Goal: Download file/media

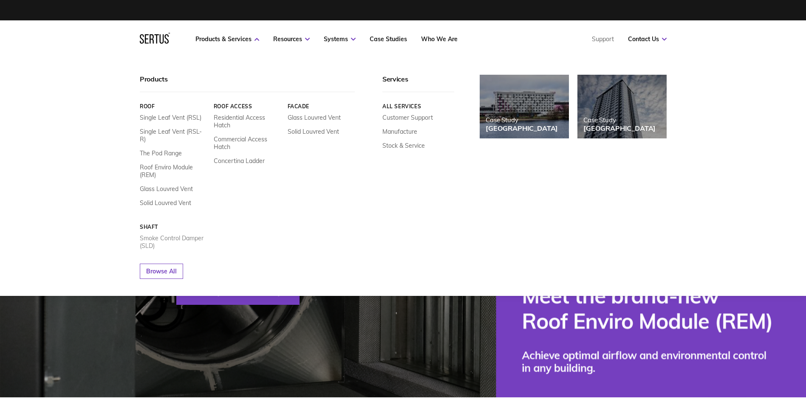
click at [175, 235] on link "Smoke Control Damper (SLD)" at bounding box center [174, 242] width 68 height 15
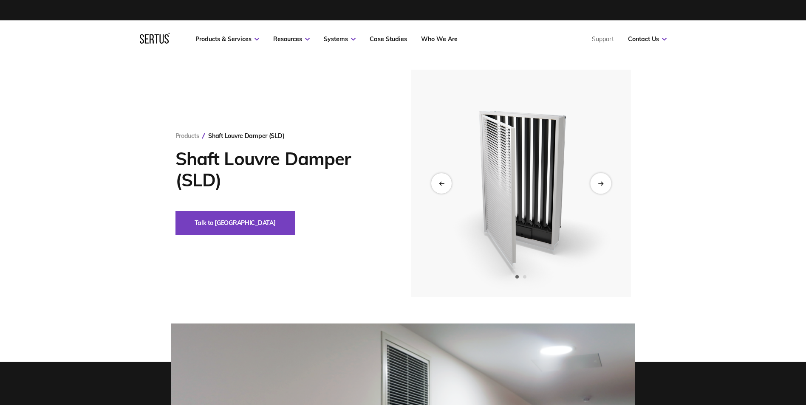
click at [609, 184] on div "Next slide" at bounding box center [600, 183] width 21 height 21
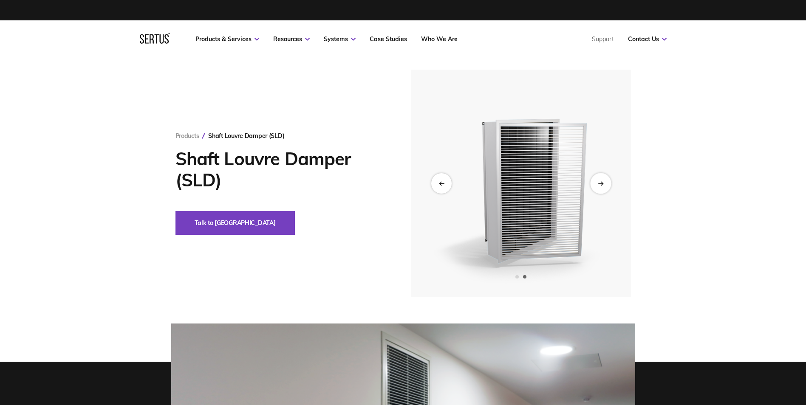
click at [609, 185] on div "Next slide" at bounding box center [600, 183] width 21 height 21
click at [439, 186] on icon "Previous slide" at bounding box center [441, 183] width 6 height 5
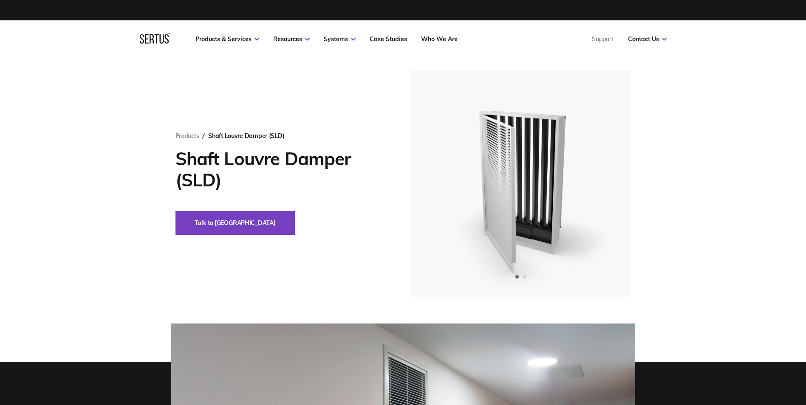
click at [114, 299] on div "Products Shaft Louvre Damper (SLD) Shaft Louvre Damper (SLD) Talk to us" at bounding box center [403, 365] width 806 height 614
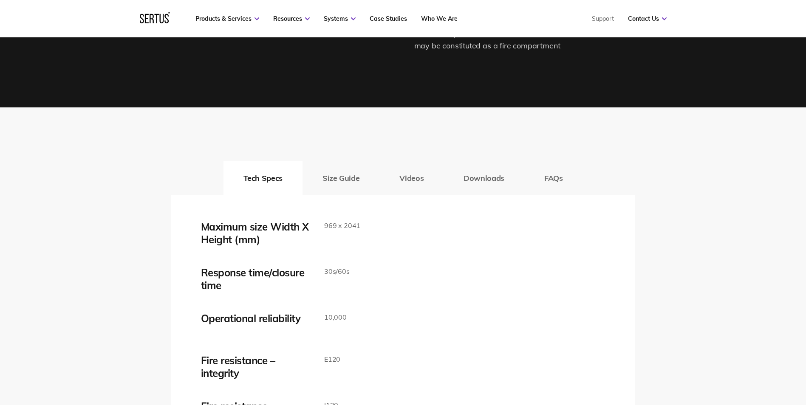
scroll to position [1360, 0]
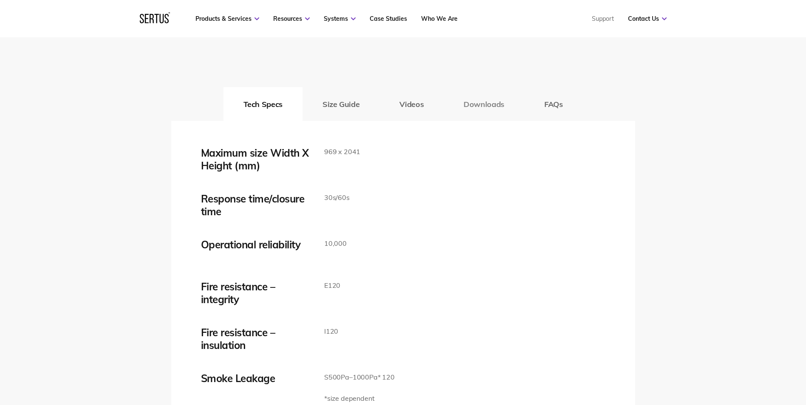
click at [490, 108] on button "Downloads" at bounding box center [484, 104] width 81 height 34
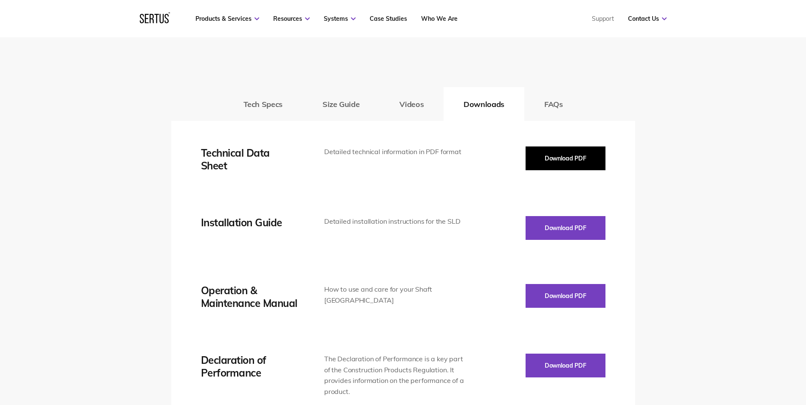
click at [549, 150] on button "Download PDF" at bounding box center [566, 159] width 80 height 24
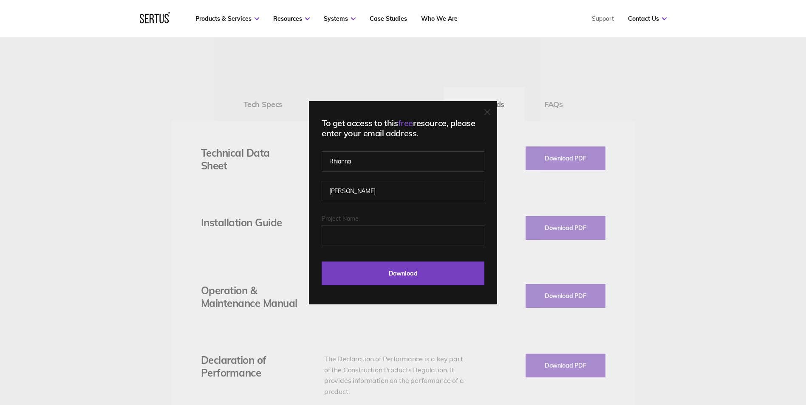
click at [490, 111] on icon at bounding box center [487, 112] width 6 height 6
